Goal: Find specific page/section: Find specific page/section

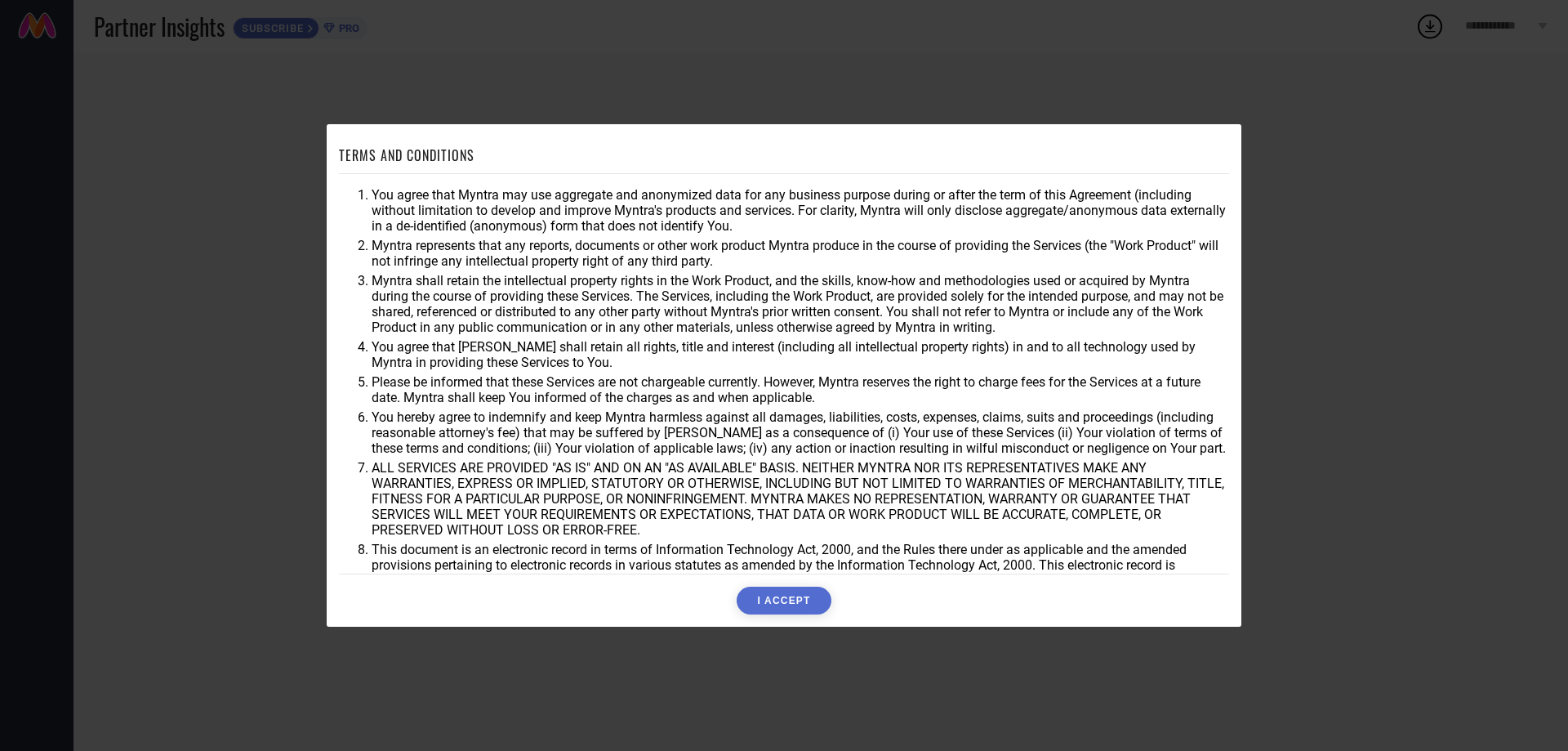
click at [810, 598] on button "I ACCEPT" at bounding box center [784, 601] width 94 height 28
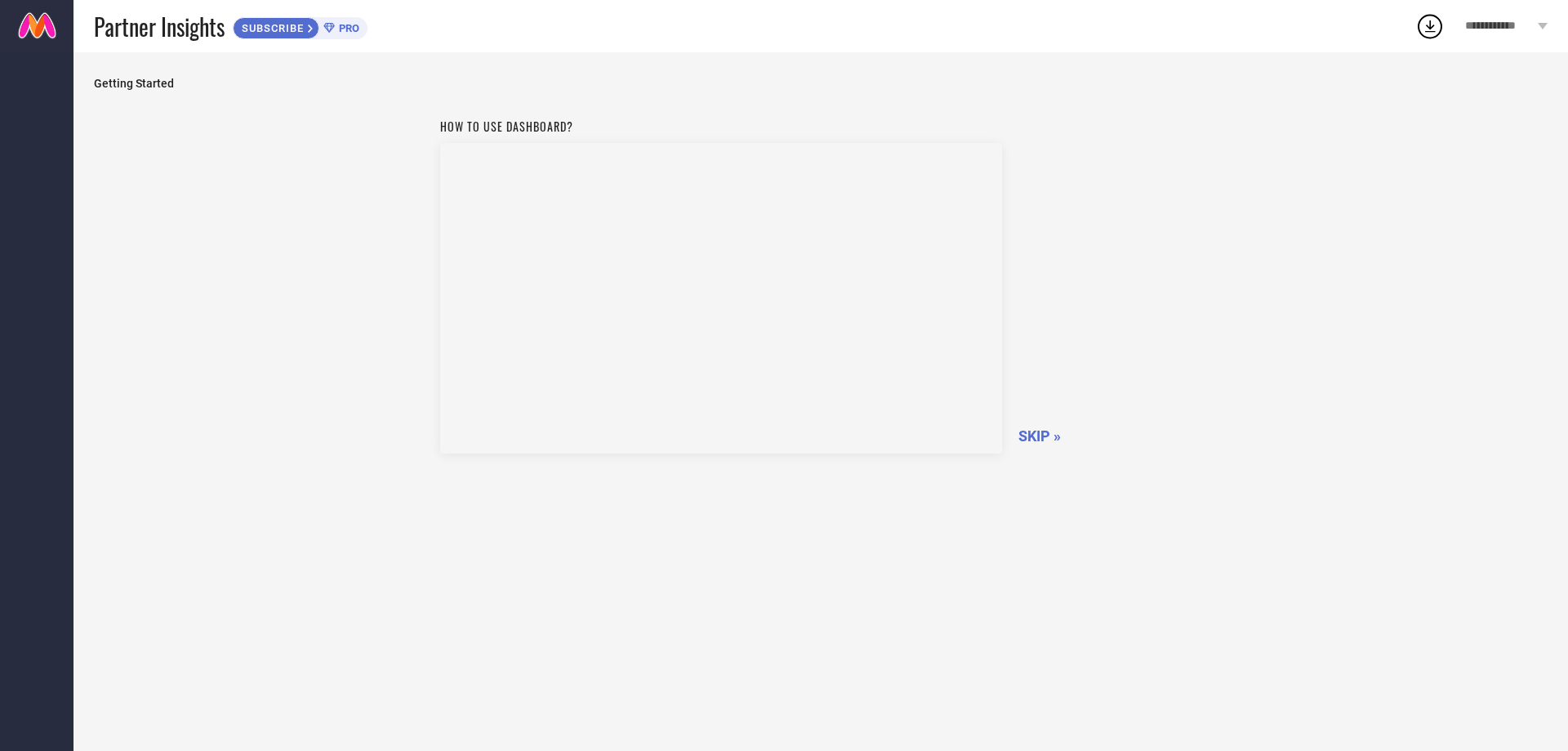
click at [1040, 438] on span "SKIP »" at bounding box center [1039, 435] width 42 height 17
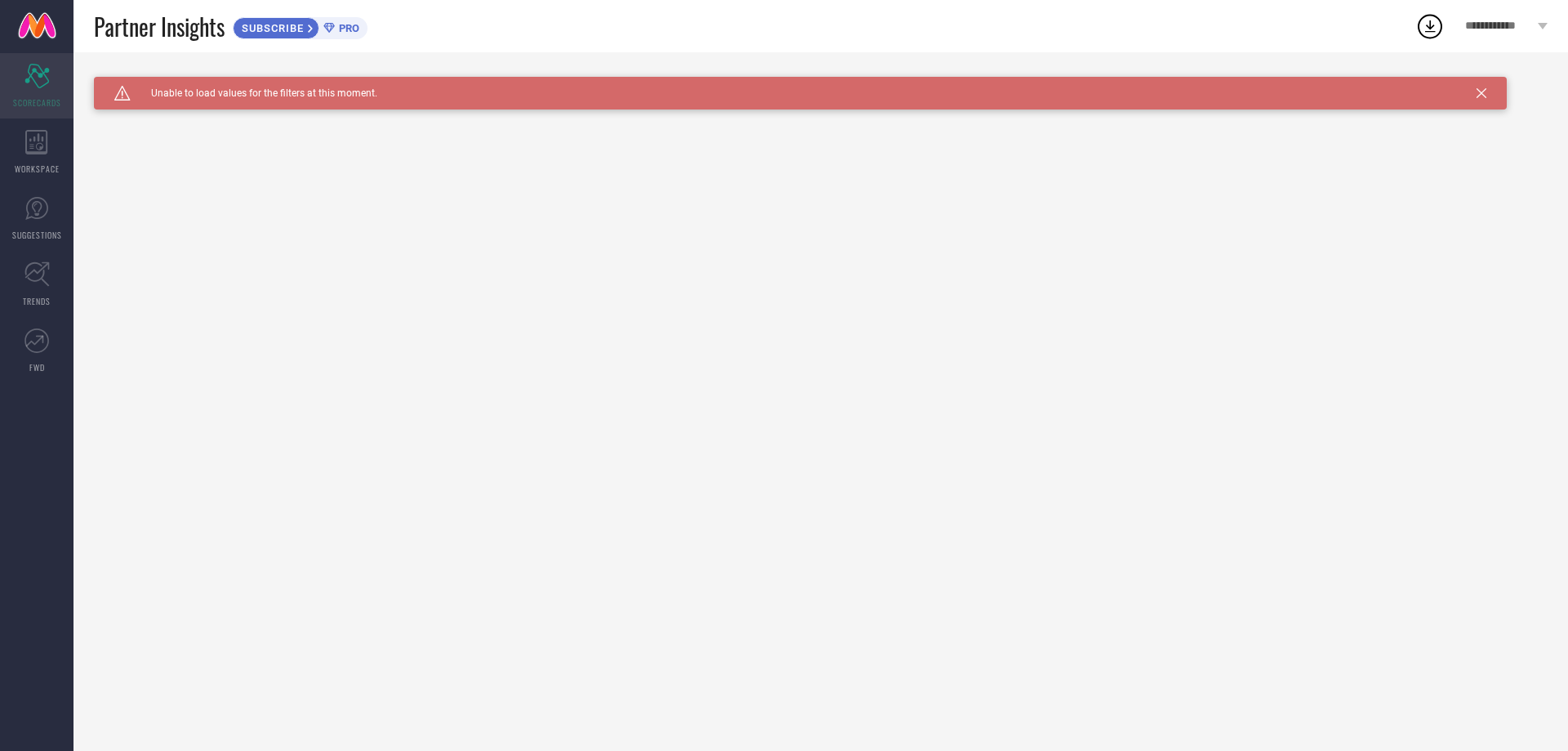
click at [42, 101] on span "SCORECARDS" at bounding box center [37, 102] width 49 height 12
click at [42, 127] on div "WORKSPACE" at bounding box center [36, 152] width 74 height 65
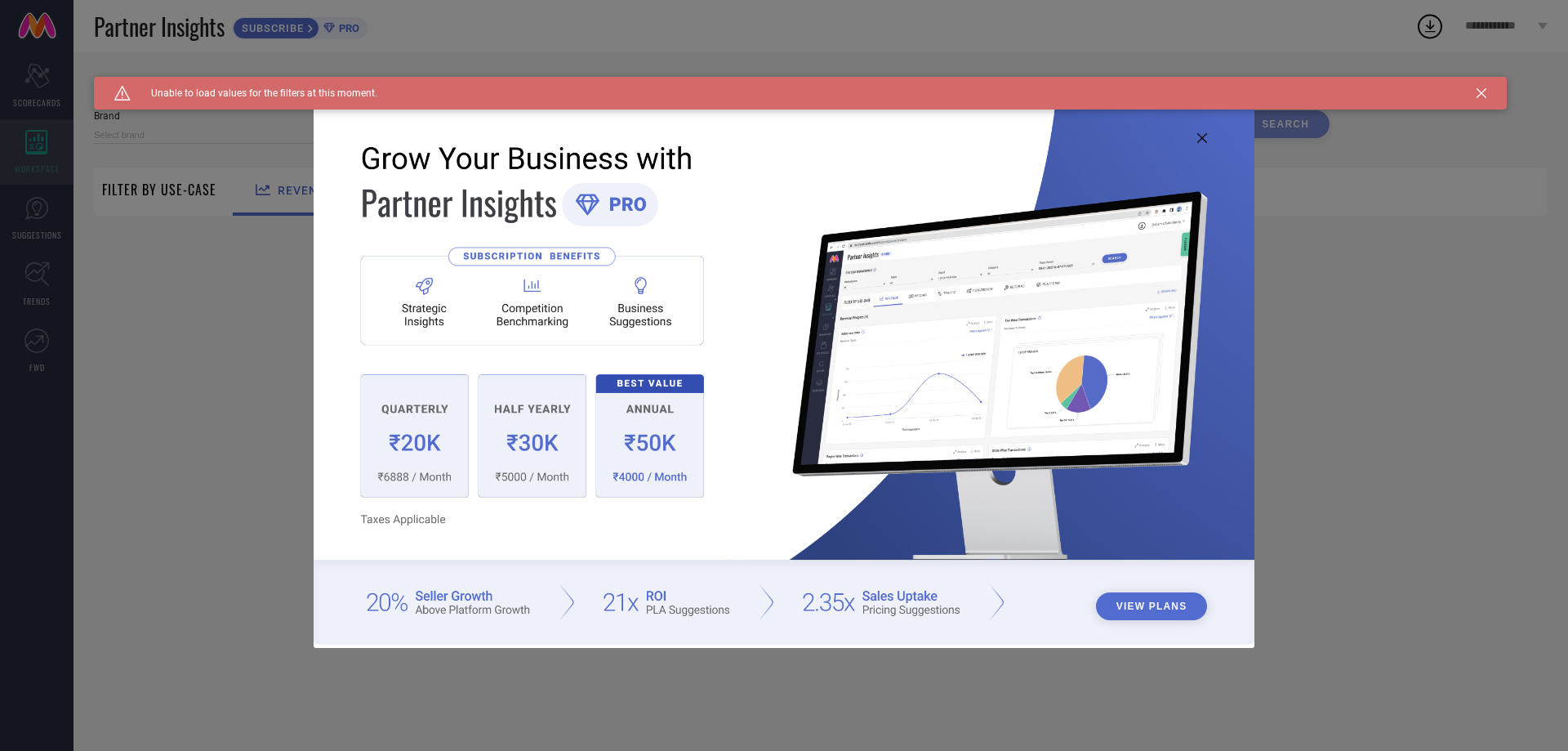
type input "1 STOP FASHION"
type input "All"
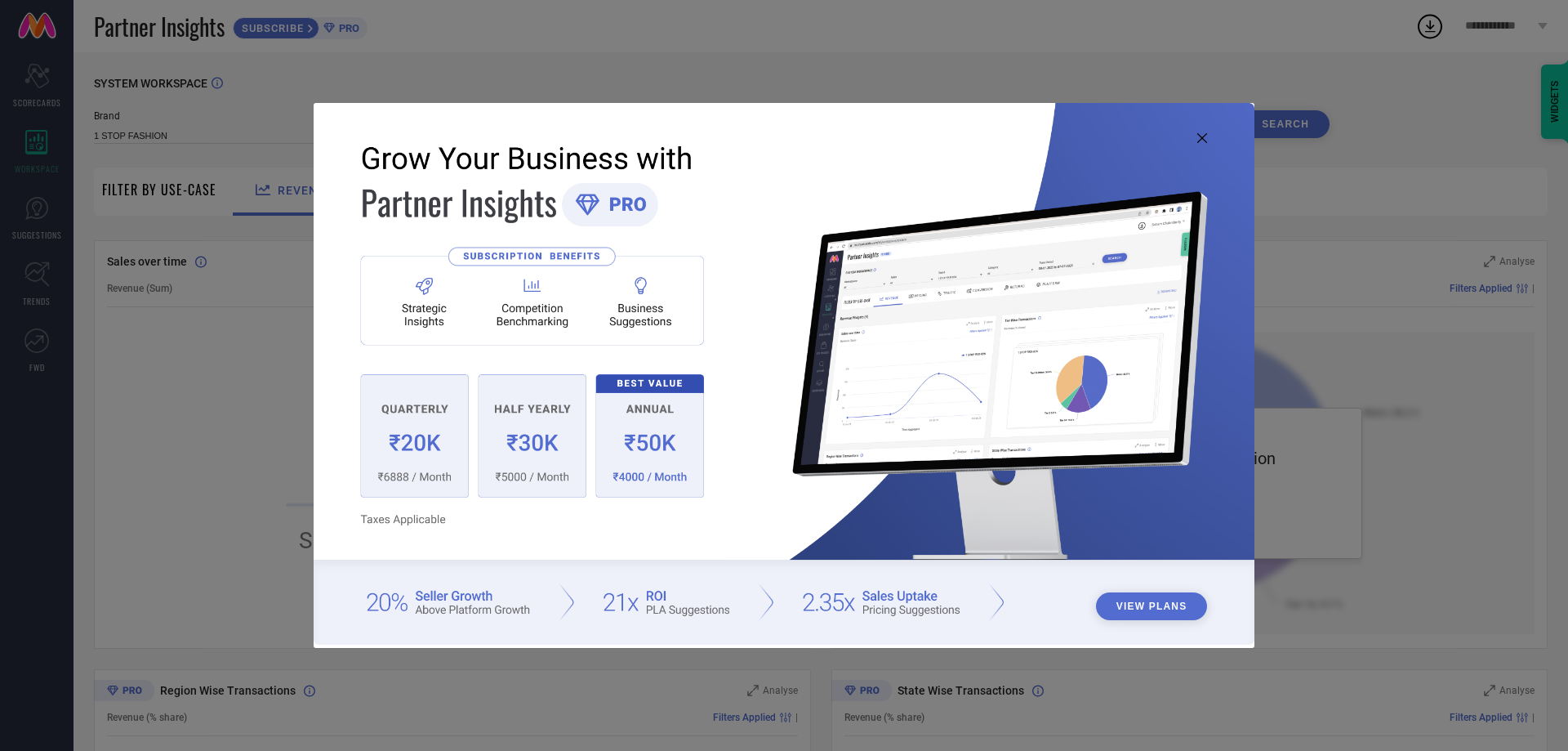
click at [54, 222] on div "View Plans" at bounding box center [784, 376] width 1568 height 751
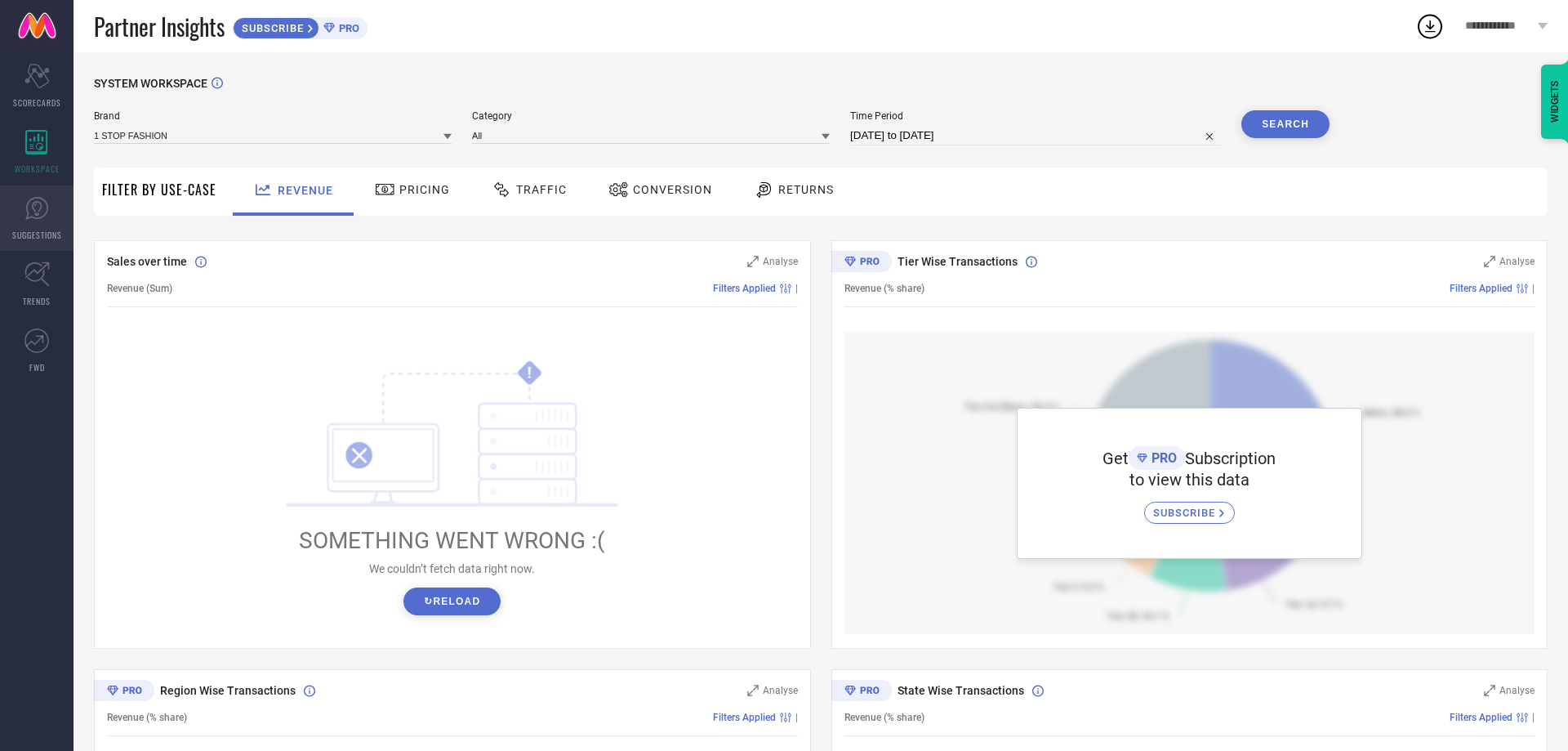
click at [48, 222] on link "SUGGESTIONS" at bounding box center [36, 219] width 74 height 65
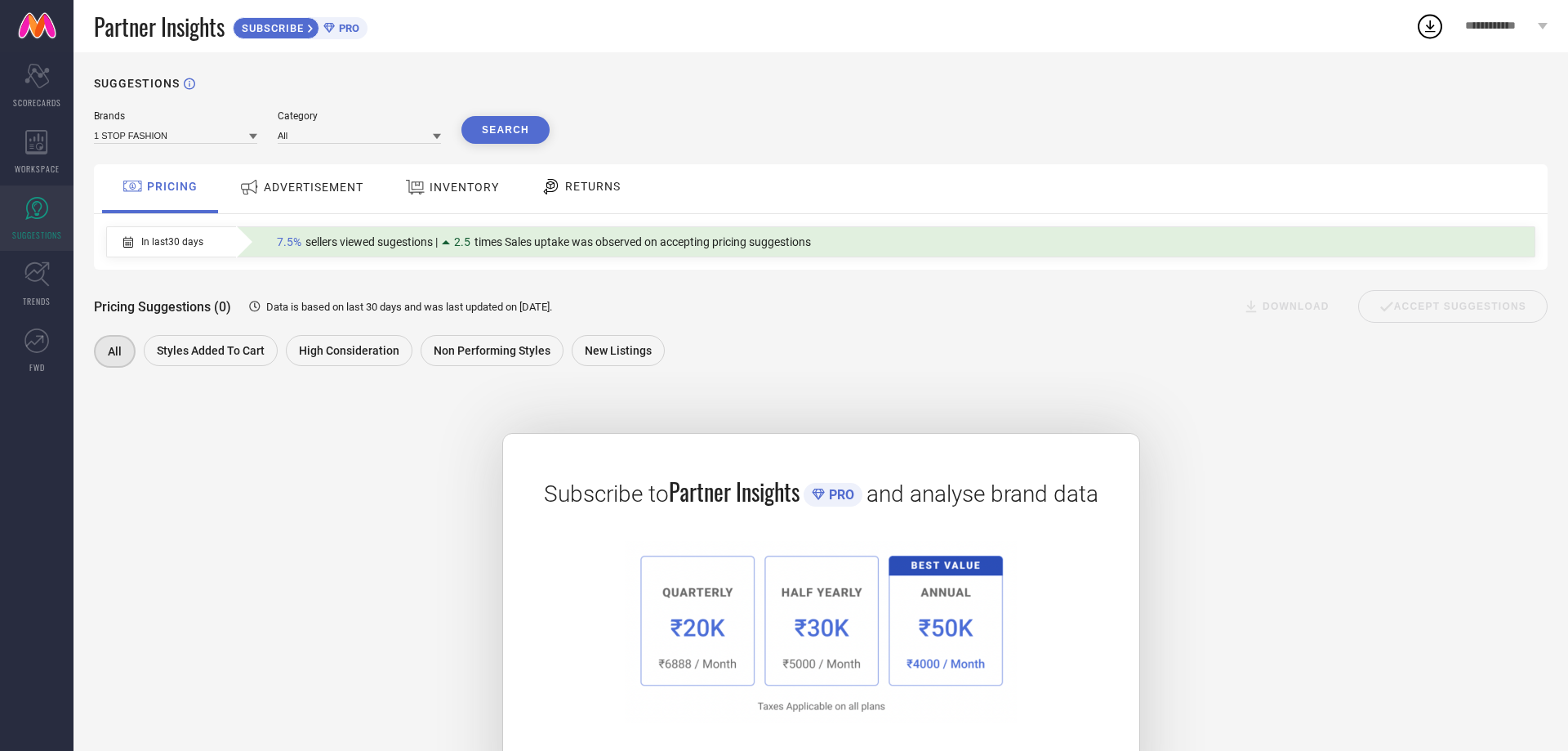
click at [432, 187] on span "INVENTORY" at bounding box center [464, 187] width 69 height 13
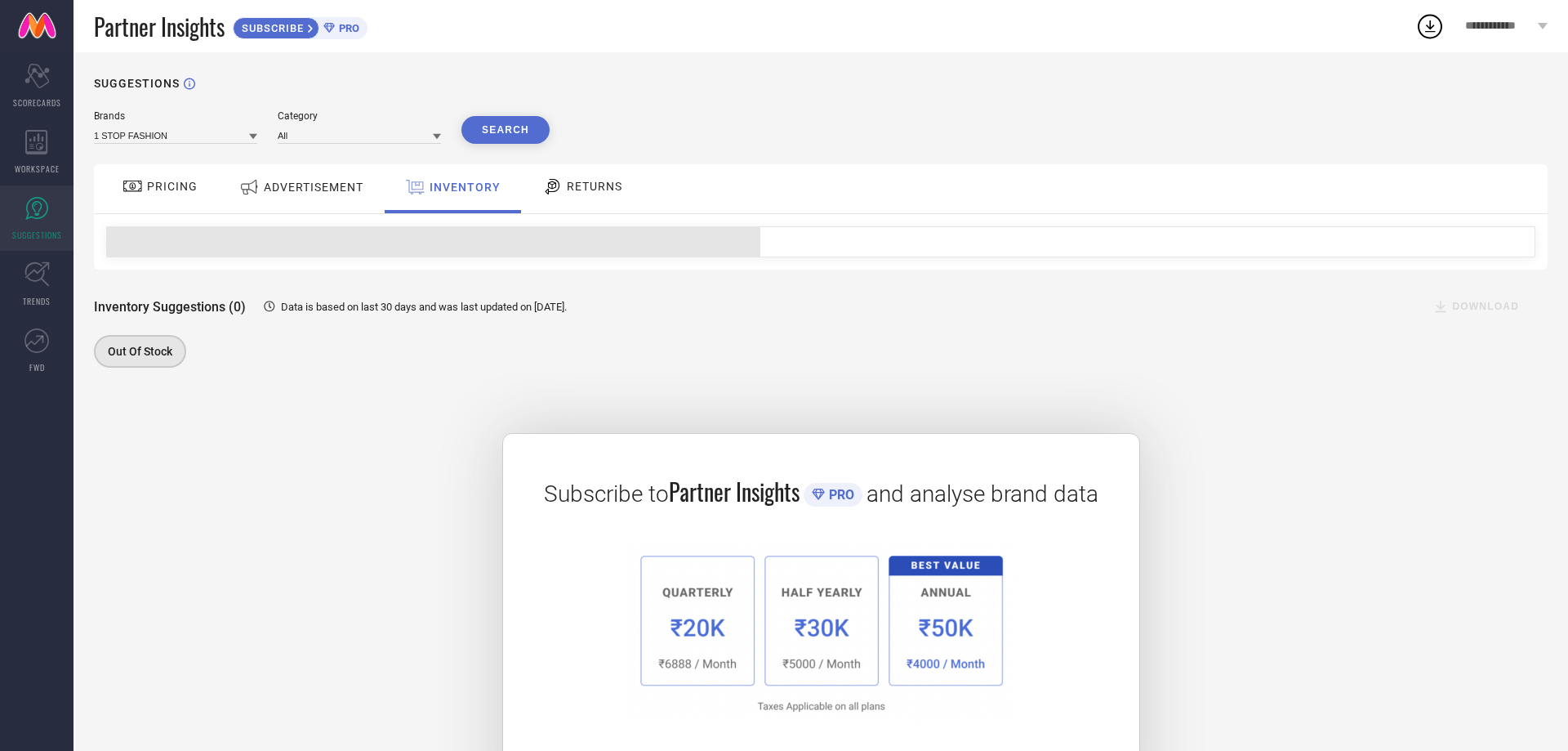
click at [284, 190] on span "ADVERTISEMENT" at bounding box center [314, 187] width 100 height 13
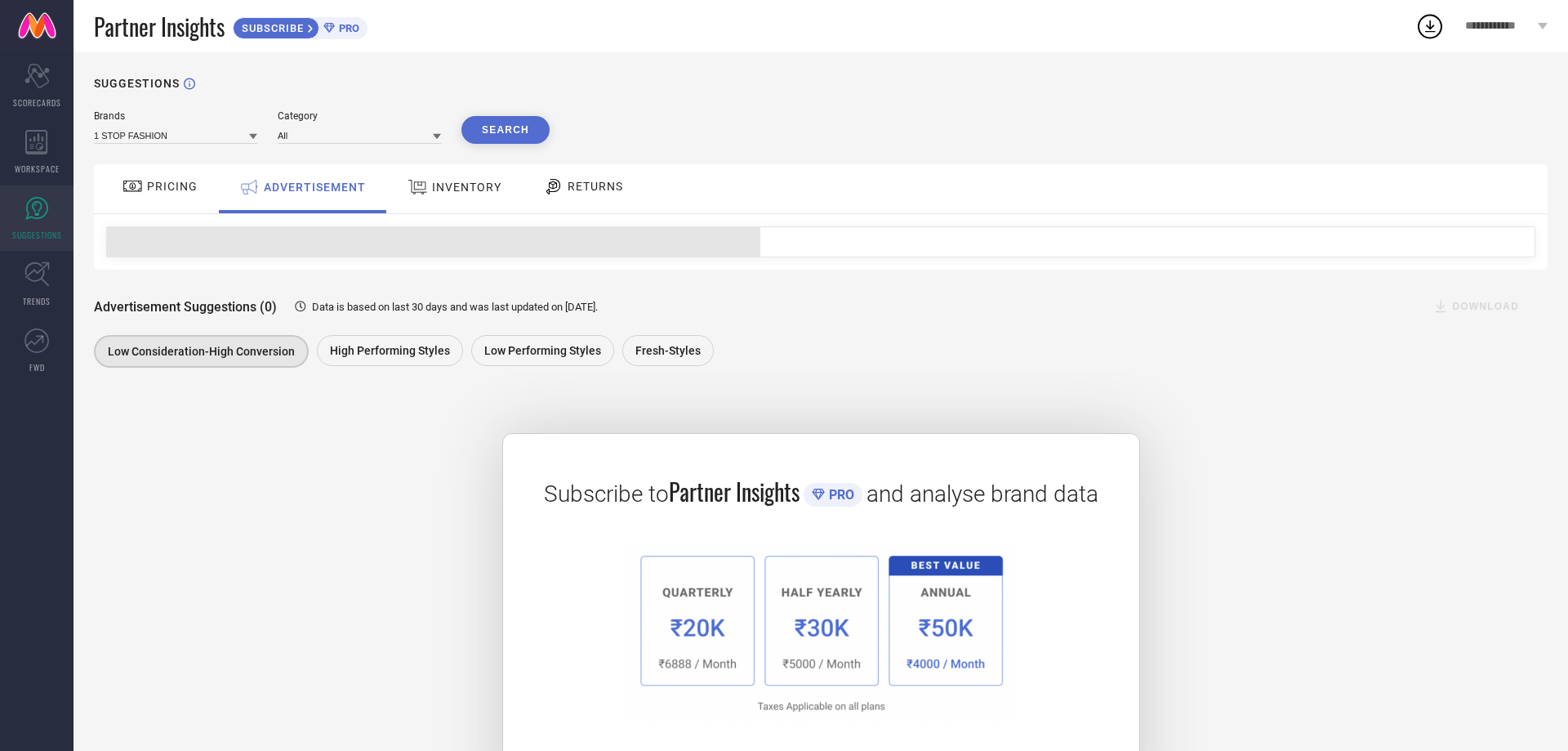
click at [133, 193] on icon at bounding box center [133, 186] width 21 height 20
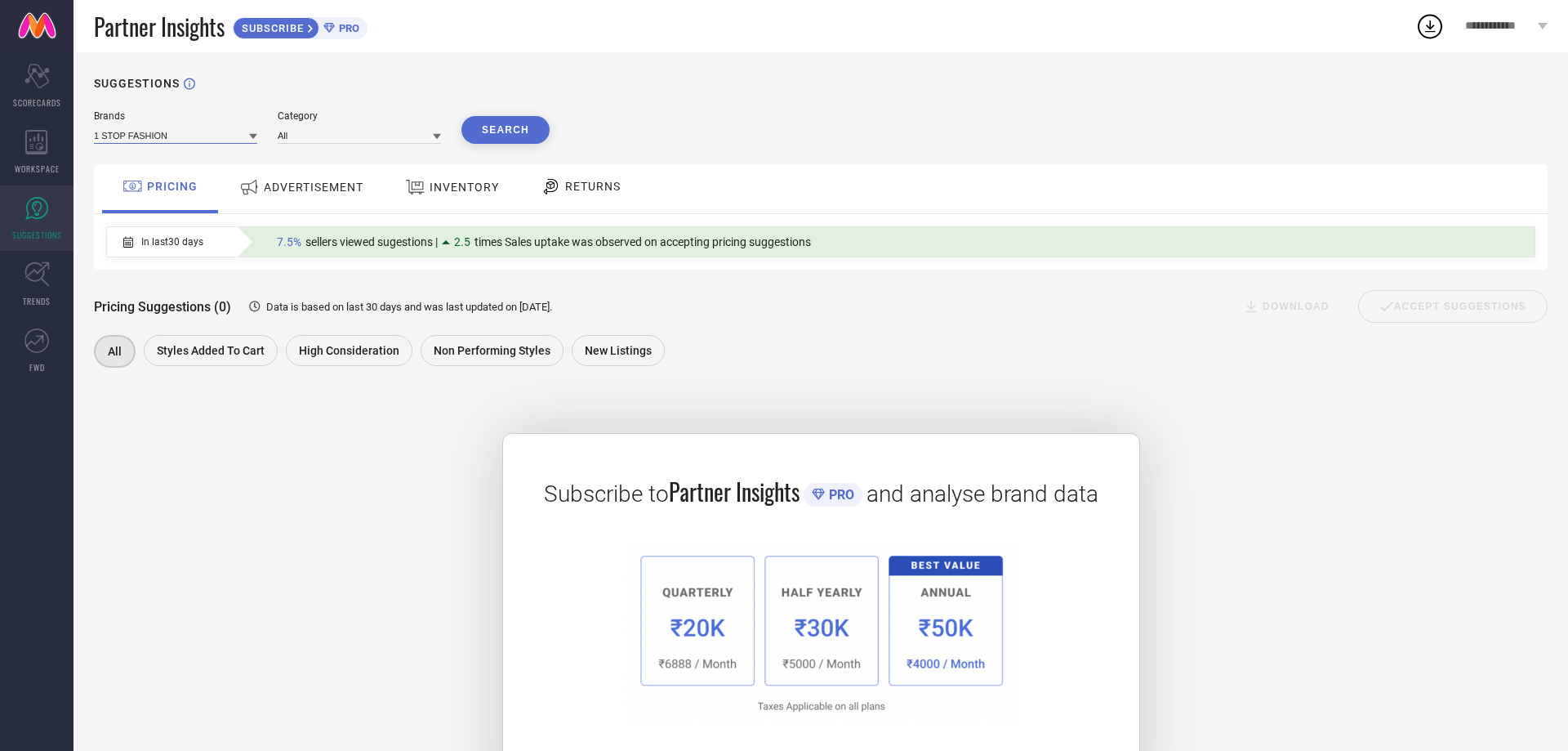
click at [228, 140] on input at bounding box center [176, 135] width 163 height 17
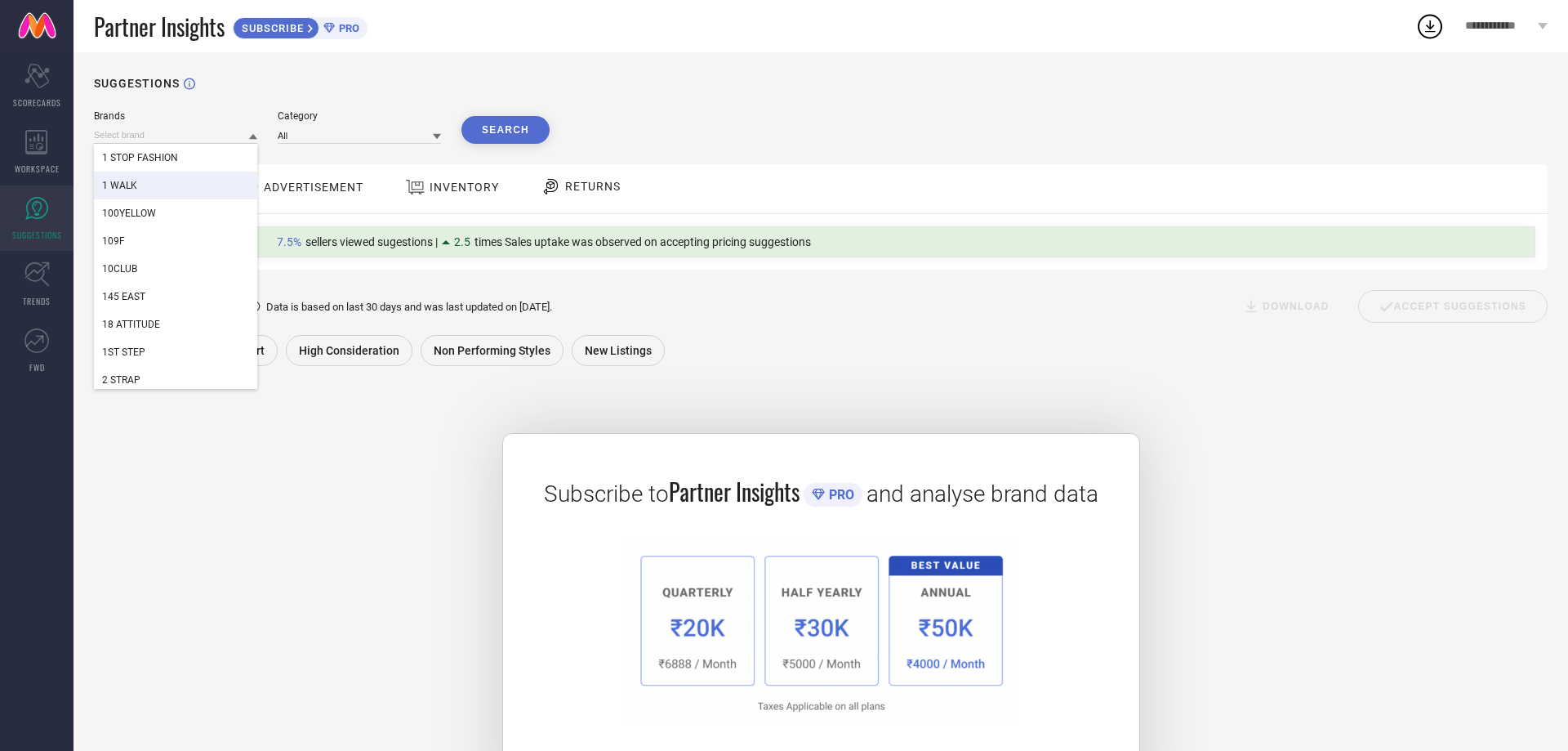
click at [177, 189] on div "1 WALK" at bounding box center [176, 186] width 163 height 28
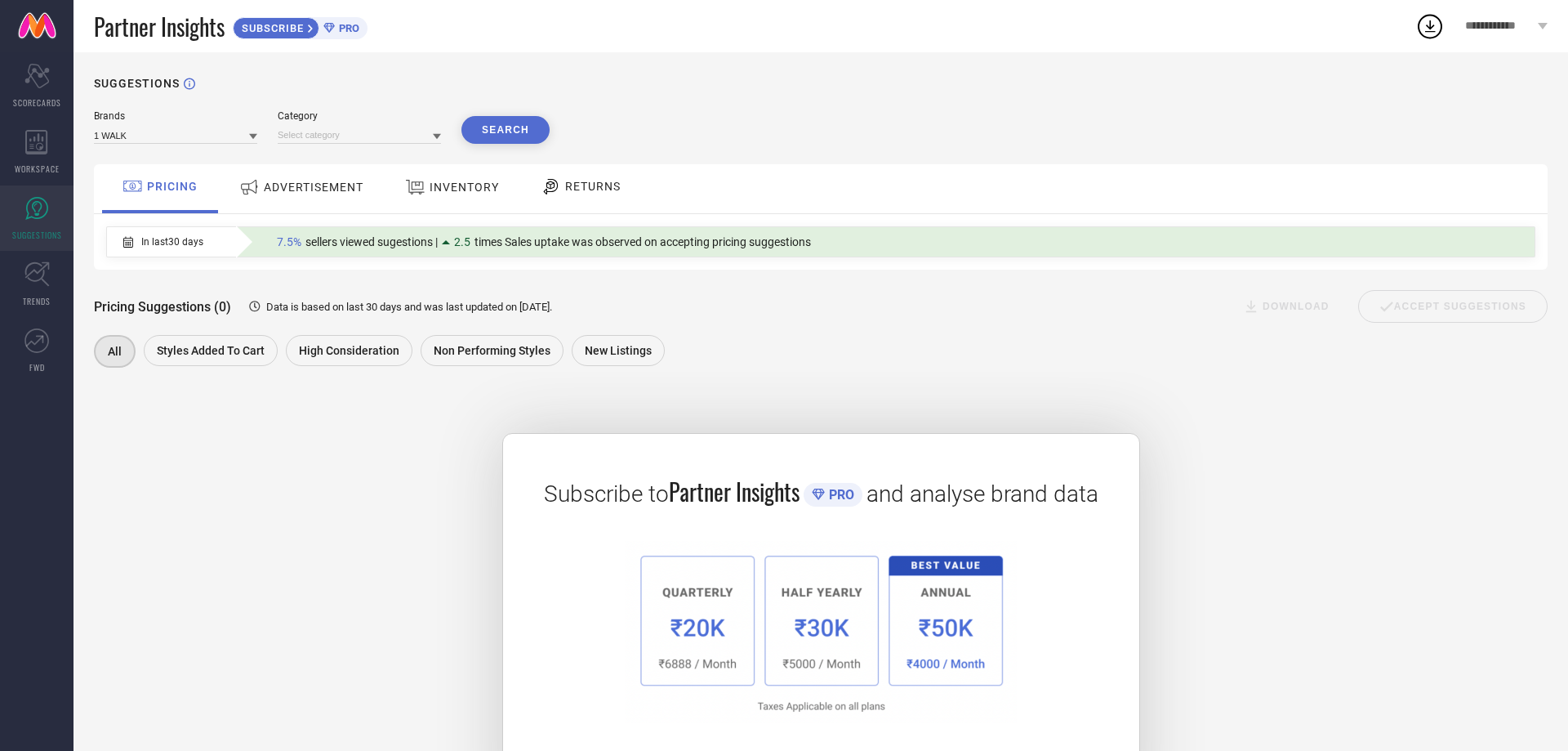
click at [487, 129] on button "Search" at bounding box center [505, 130] width 88 height 28
